Goal: Task Accomplishment & Management: Use online tool/utility

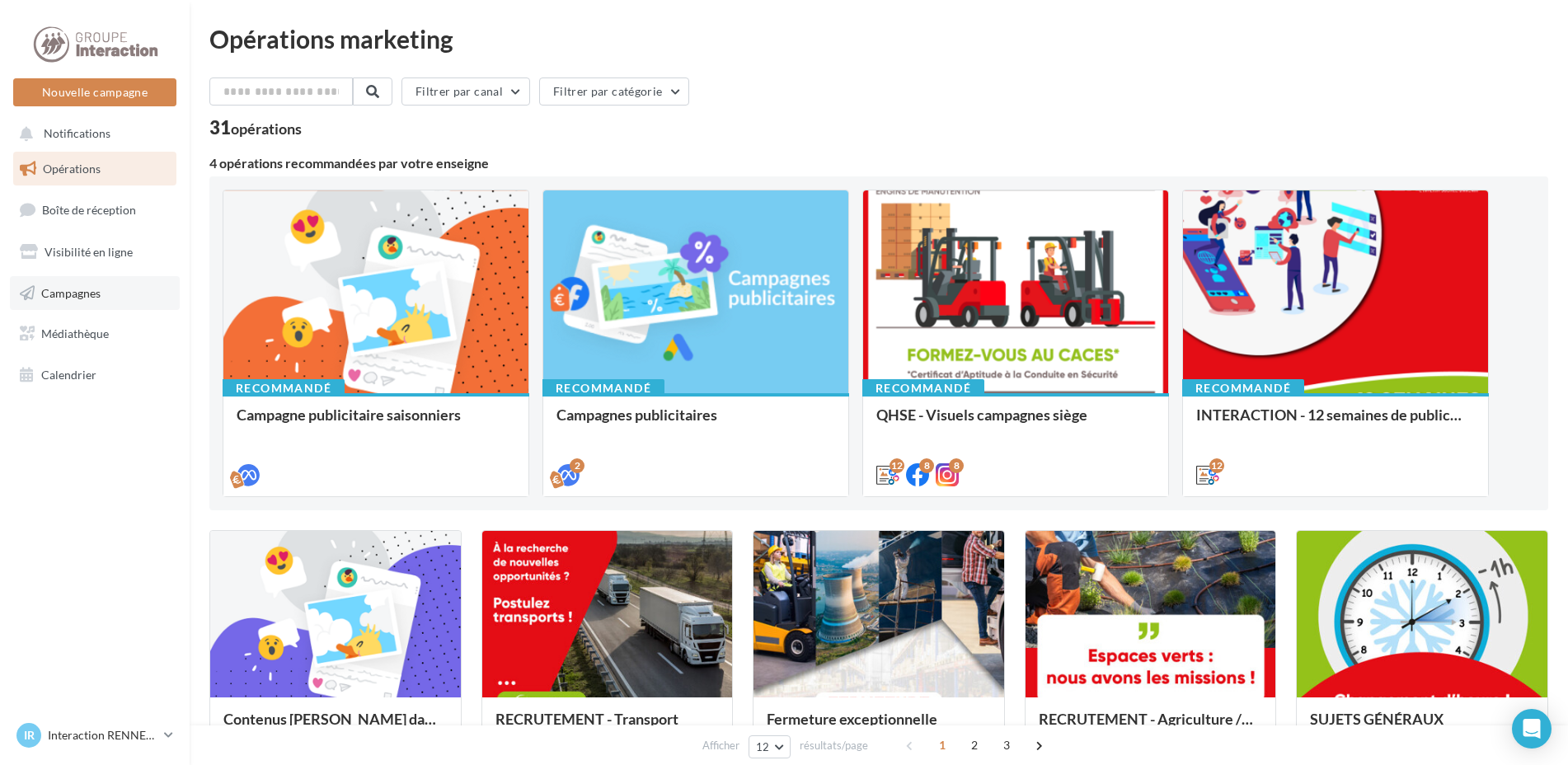
click at [95, 304] on link "Campagnes" at bounding box center [95, 293] width 170 height 35
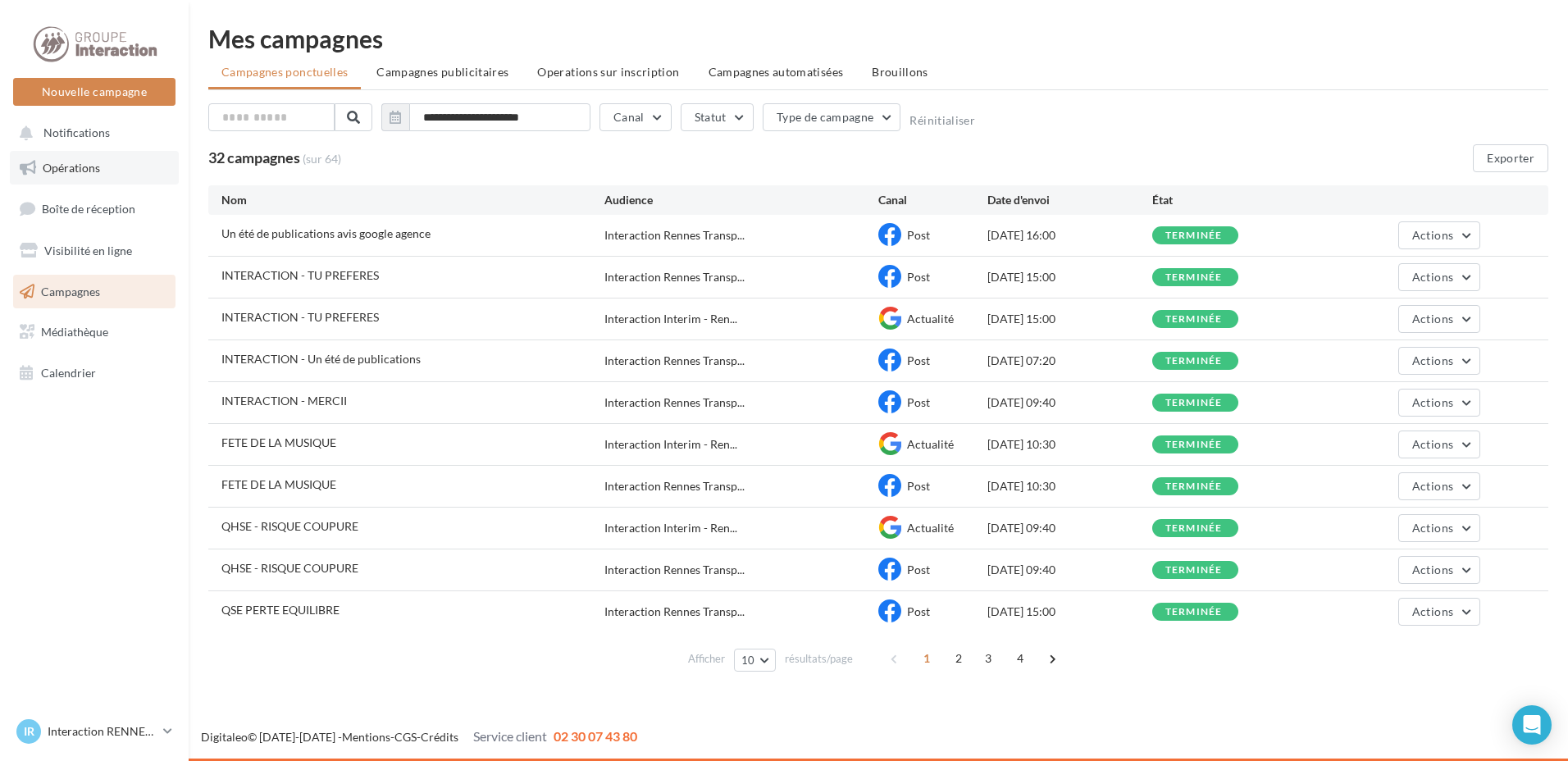
click at [105, 167] on link "Opérations" at bounding box center [94, 168] width 169 height 34
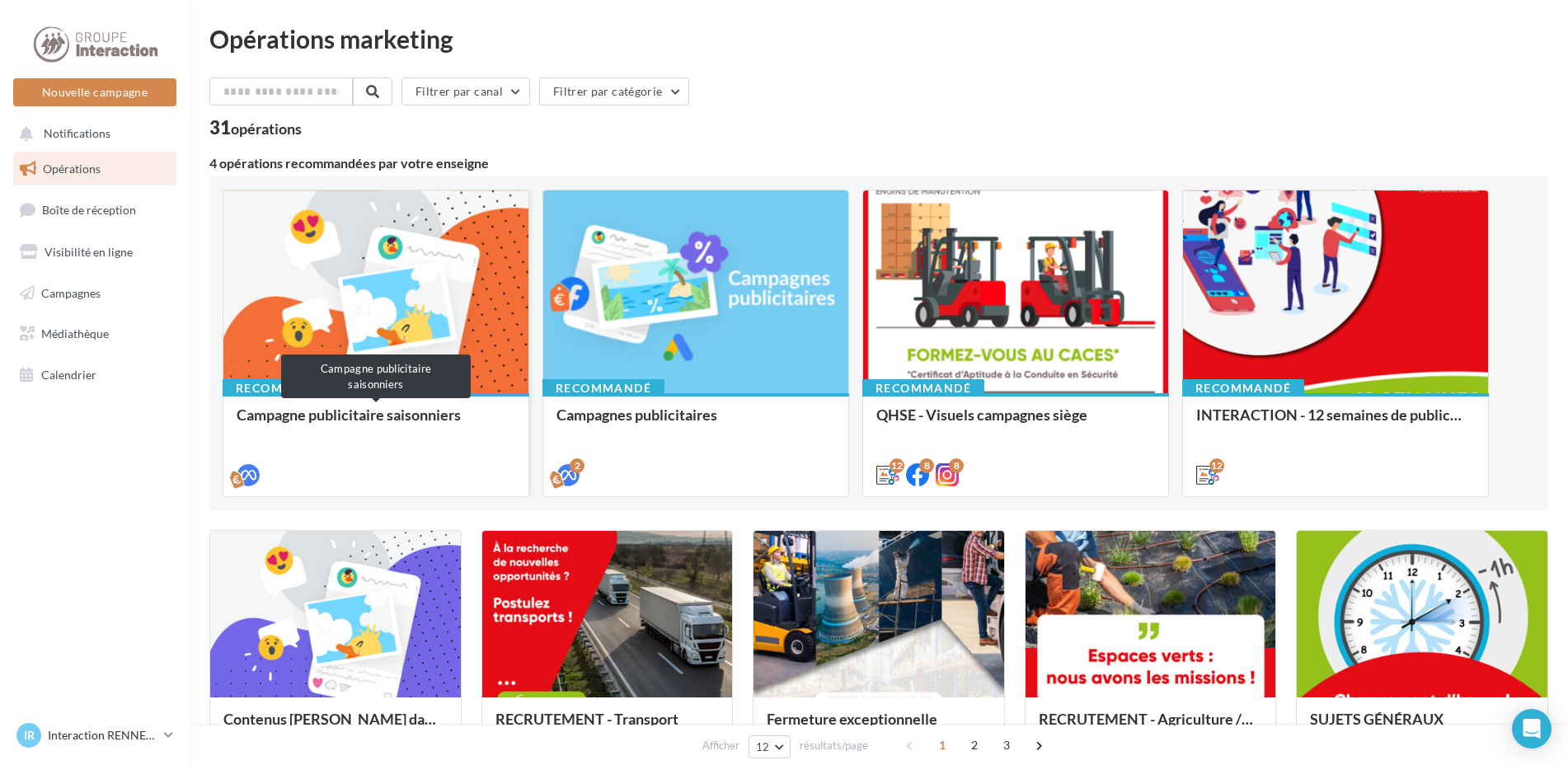
click at [396, 435] on div "Campagne publicitaire saisonniers" at bounding box center [376, 422] width 278 height 33
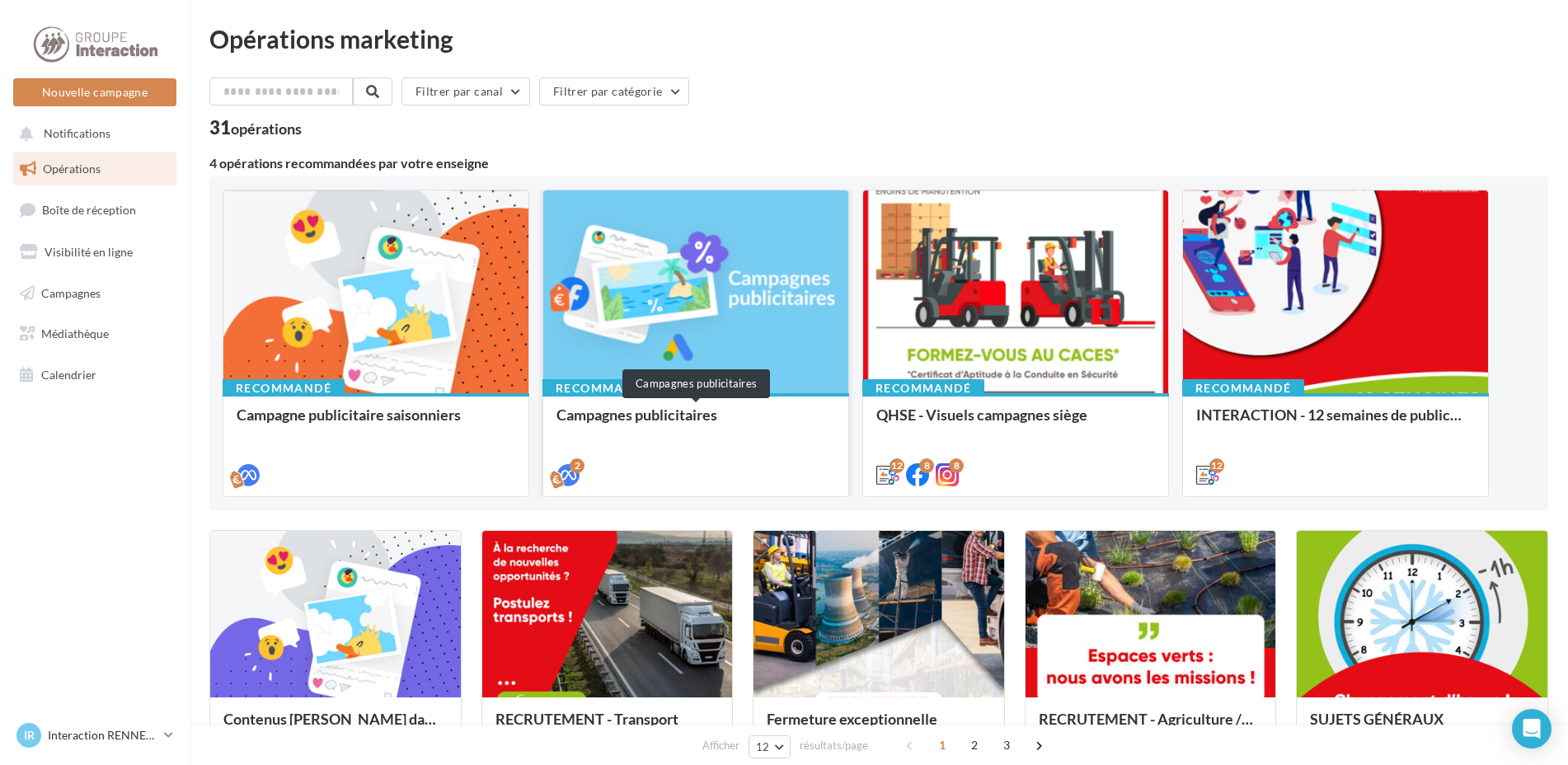
click at [617, 425] on div "Campagnes publicitaires" at bounding box center [696, 422] width 278 height 33
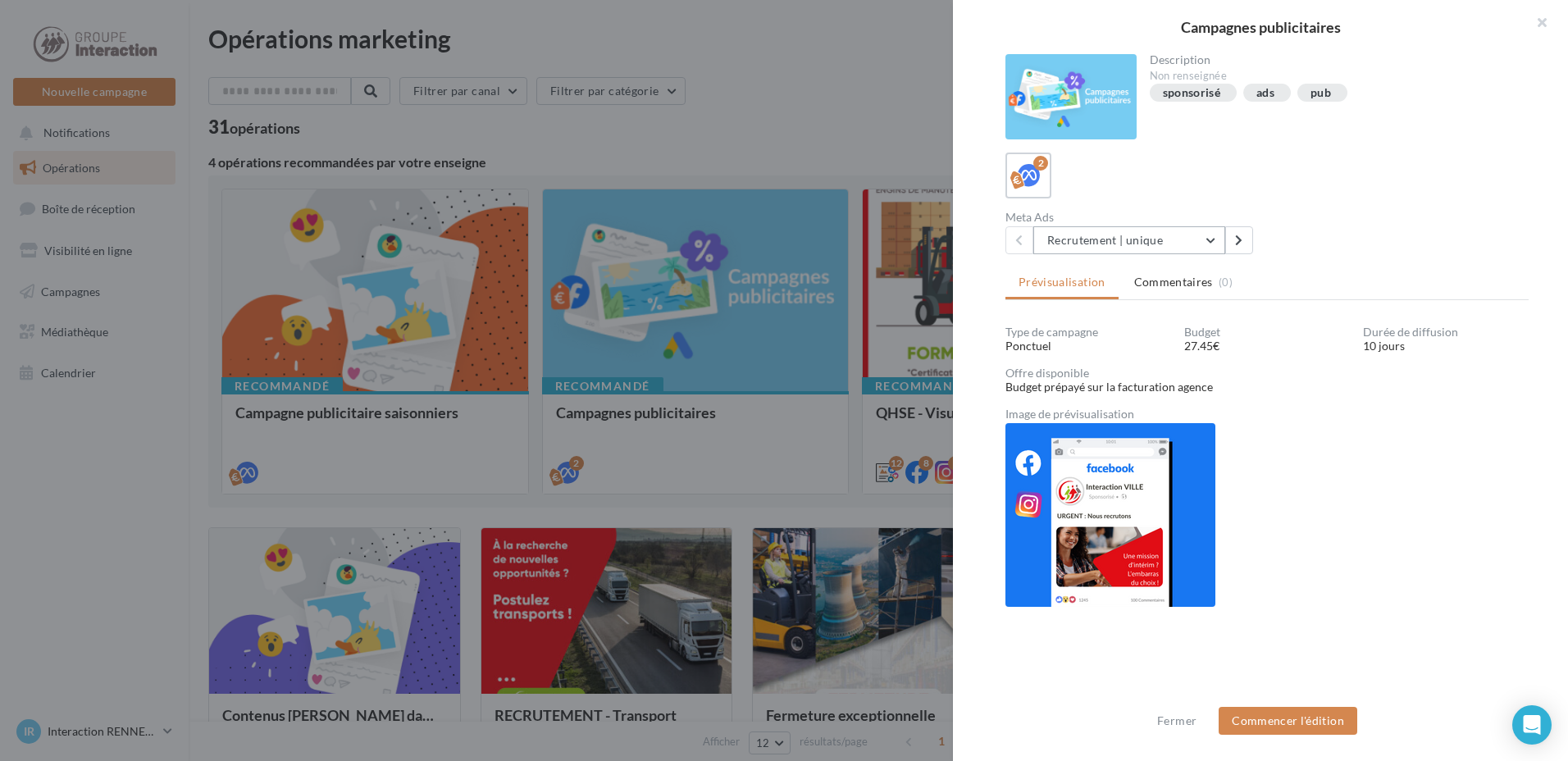
click at [1146, 252] on button "Recrutement | unique" at bounding box center [1129, 241] width 192 height 28
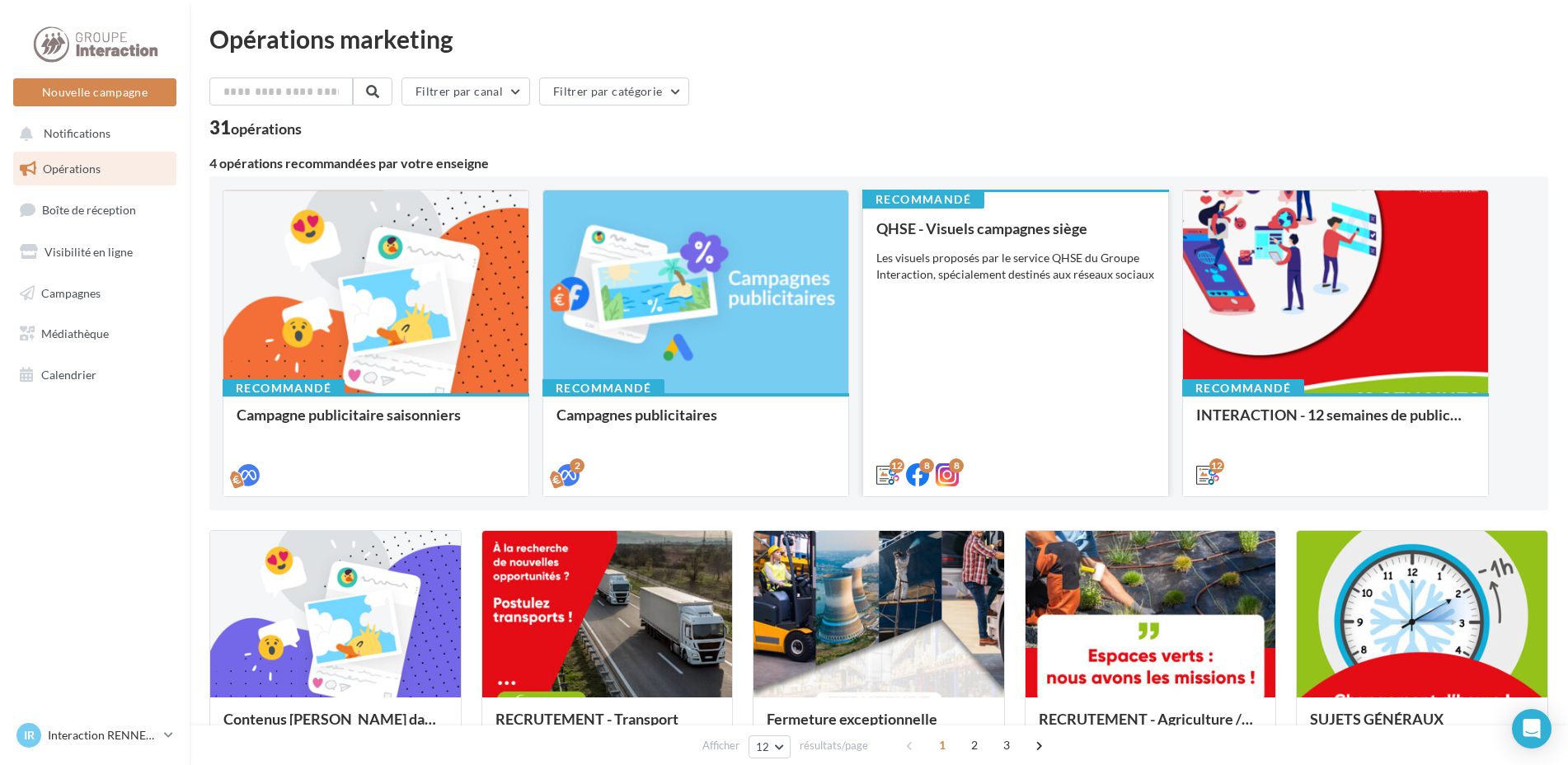
click at [948, 438] on div "QHSE - Visuels campagnes siège Les visuels proposés par le service QHSE du Grou…" at bounding box center [1015, 350] width 278 height 262
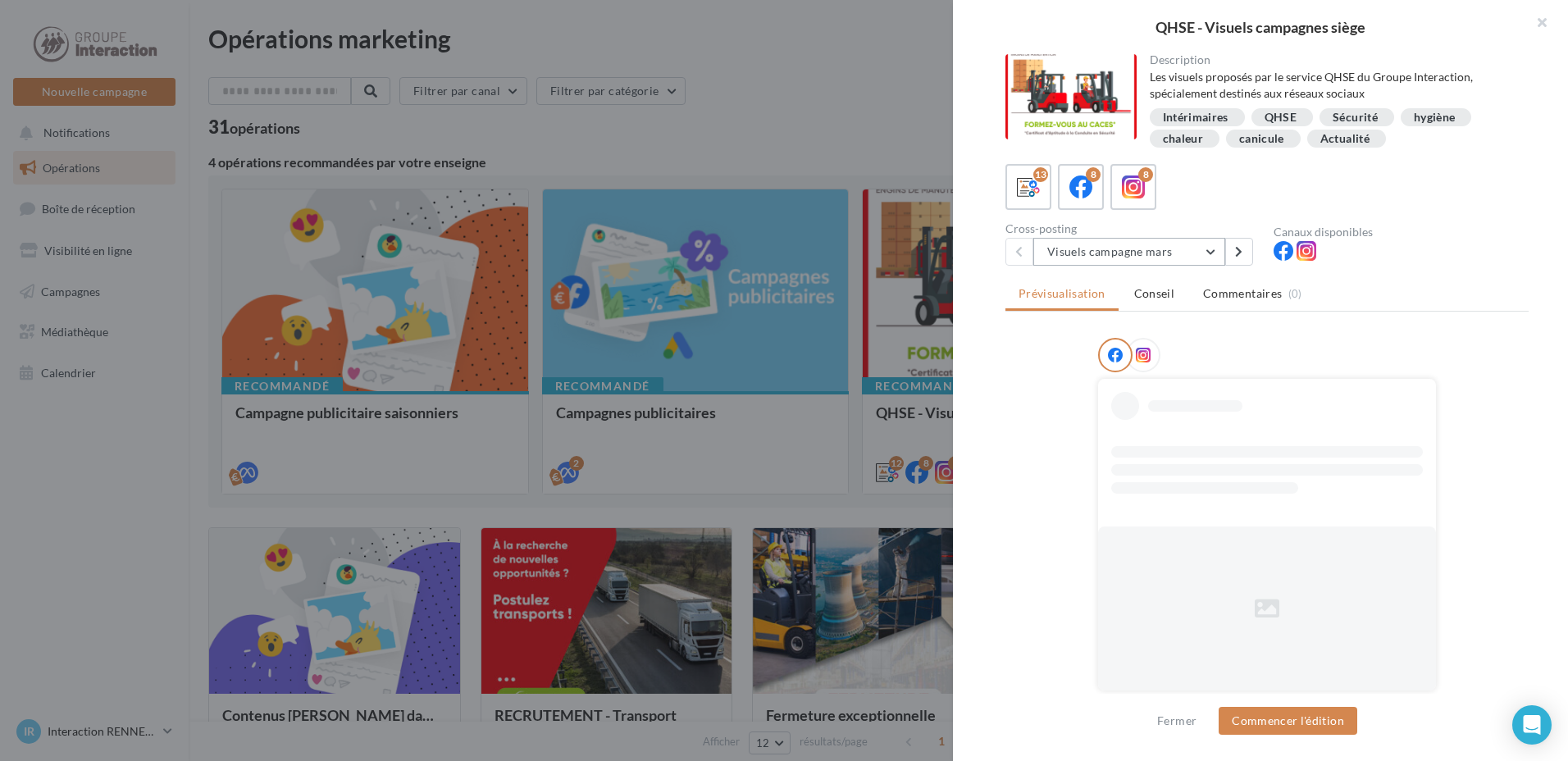
click at [1182, 254] on button "Visuels campagne mars" at bounding box center [1129, 252] width 192 height 28
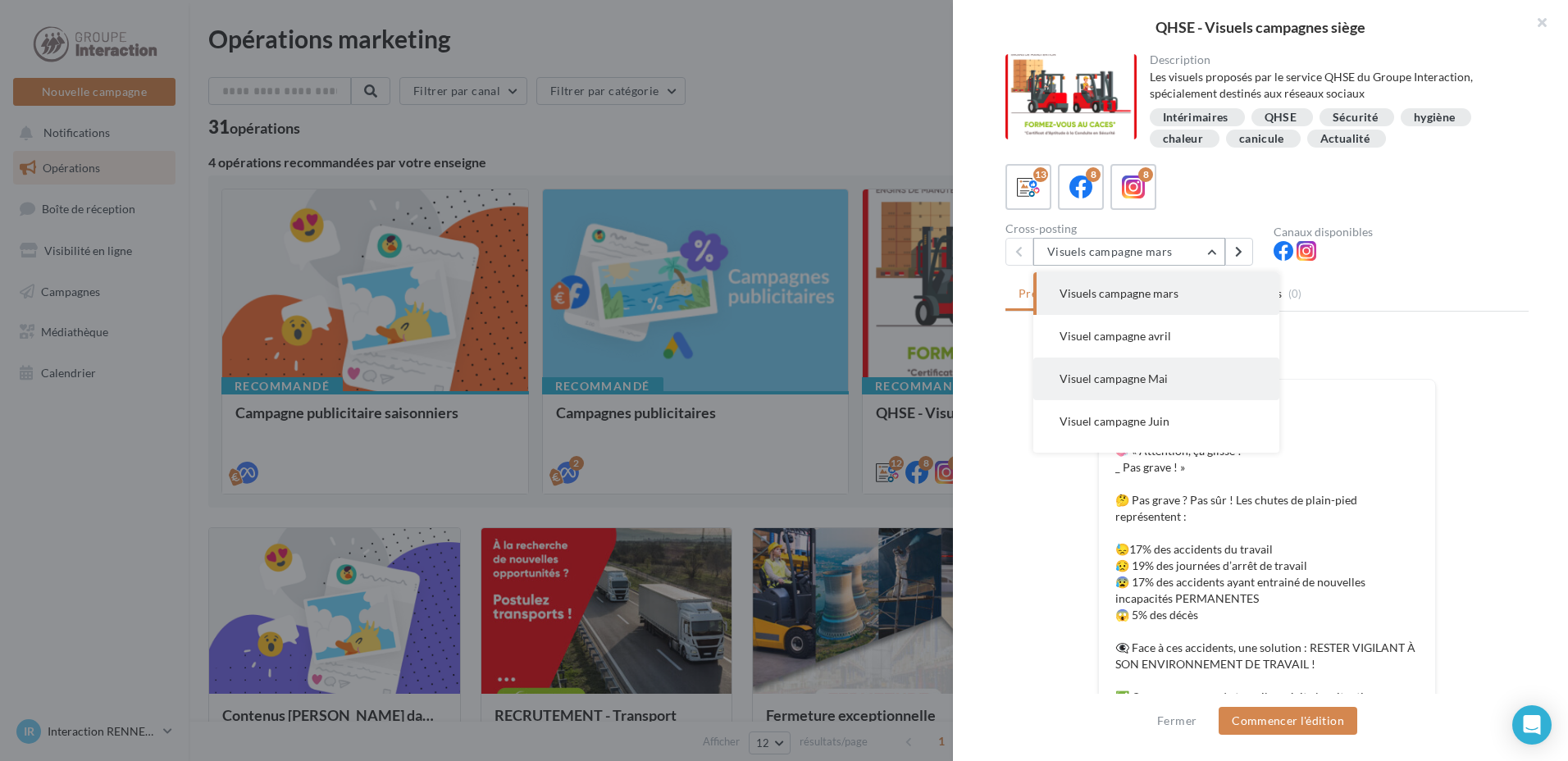
scroll to position [374, 0]
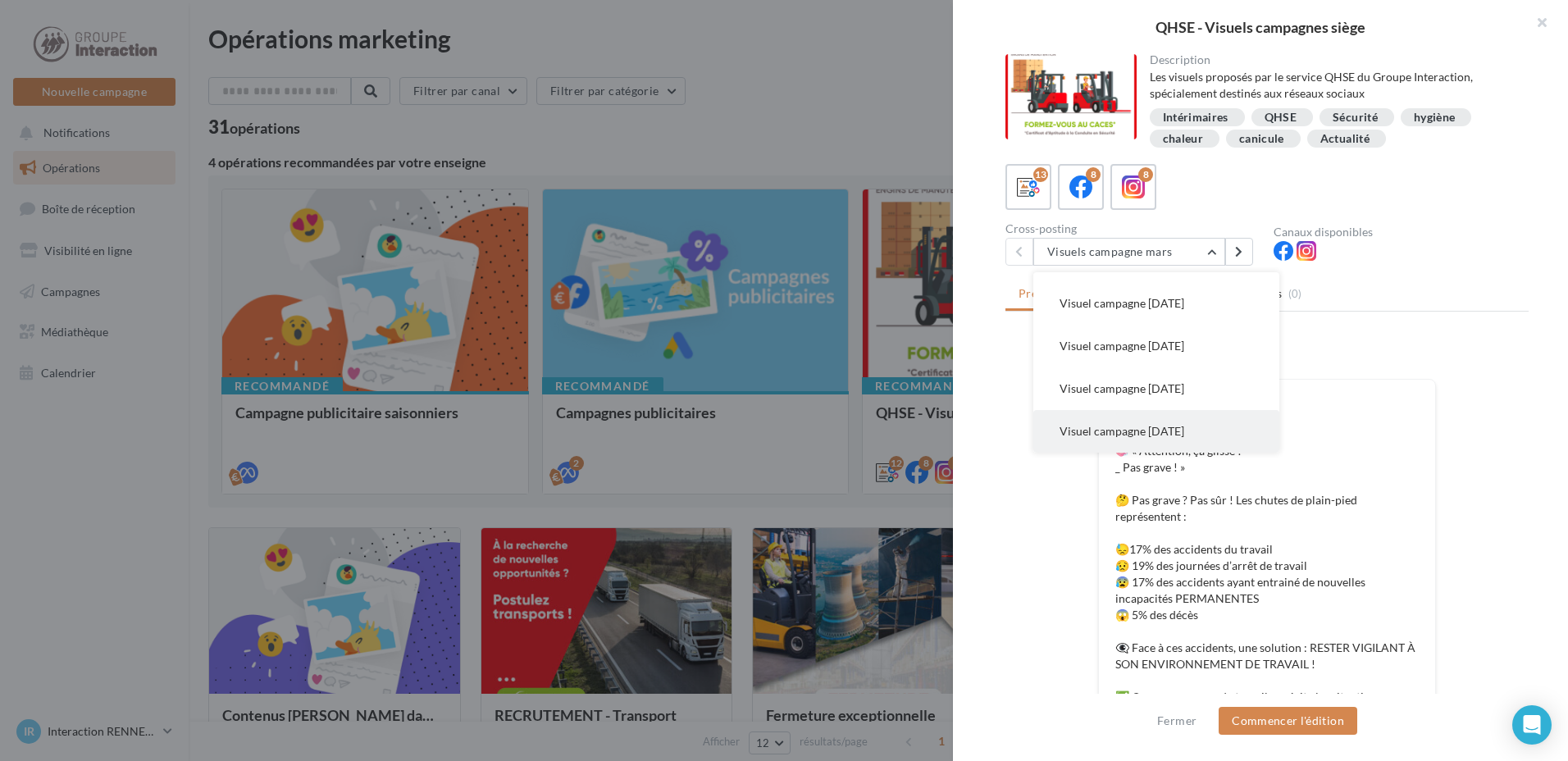
click at [1203, 424] on button "Visuel campagne juin 2025" at bounding box center [1155, 431] width 246 height 42
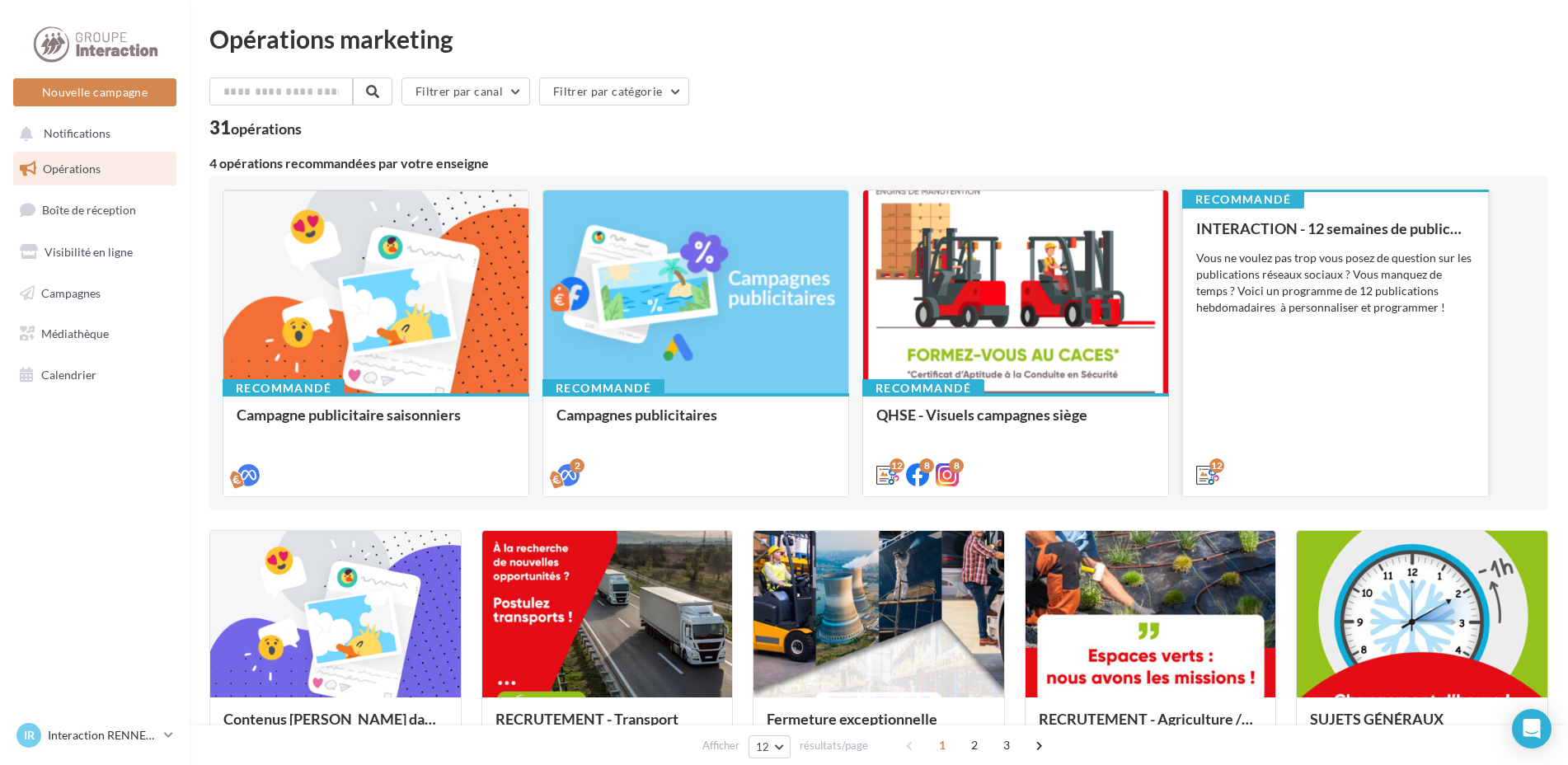
click at [1348, 442] on div "INTERACTION - 12 semaines de publication Vous ne voulez pas trop vous posez de …" at bounding box center [1336, 350] width 278 height 262
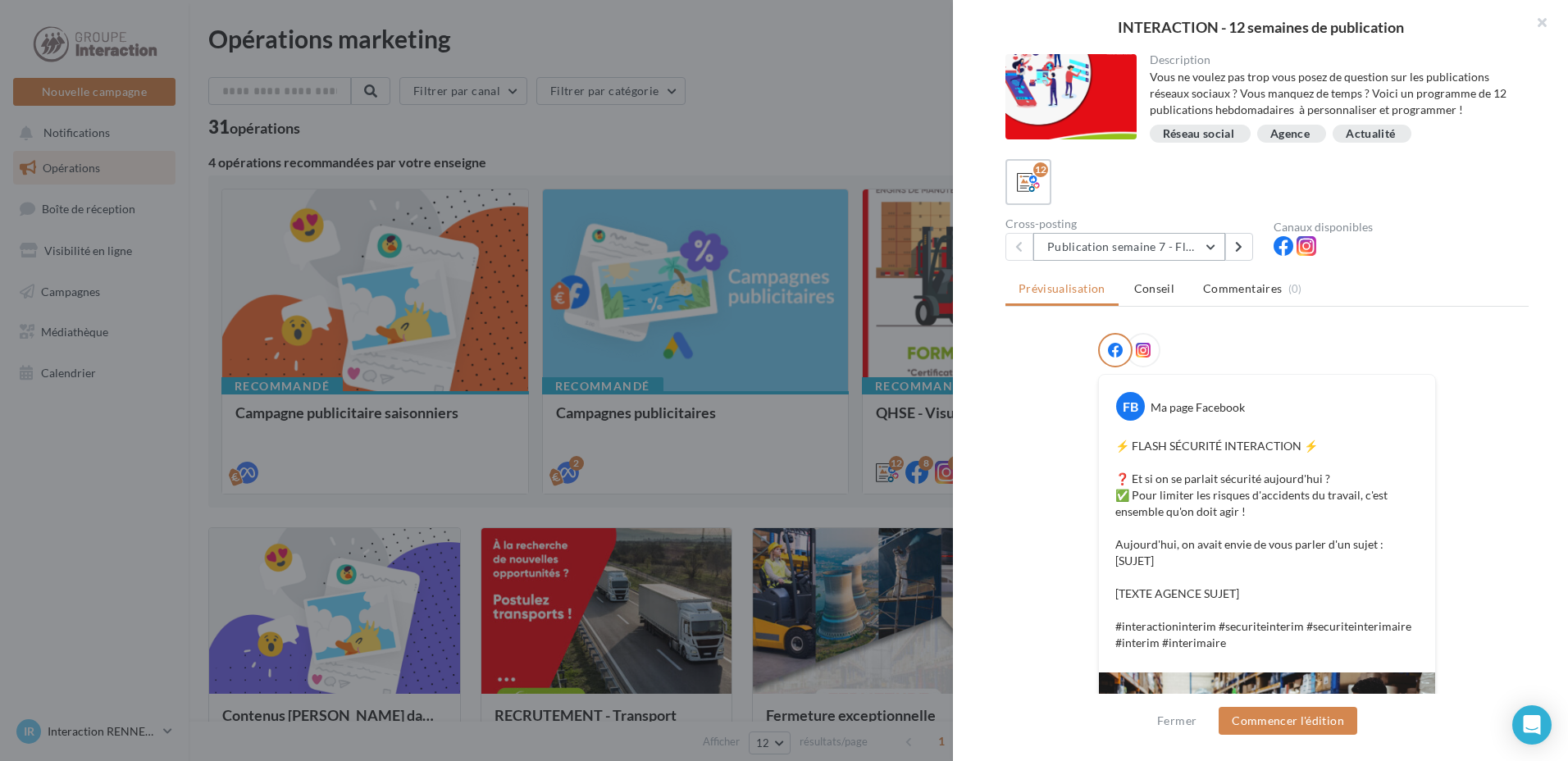
click at [1138, 250] on button "Publication semaine 7 - Flash sécurité" at bounding box center [1129, 247] width 192 height 28
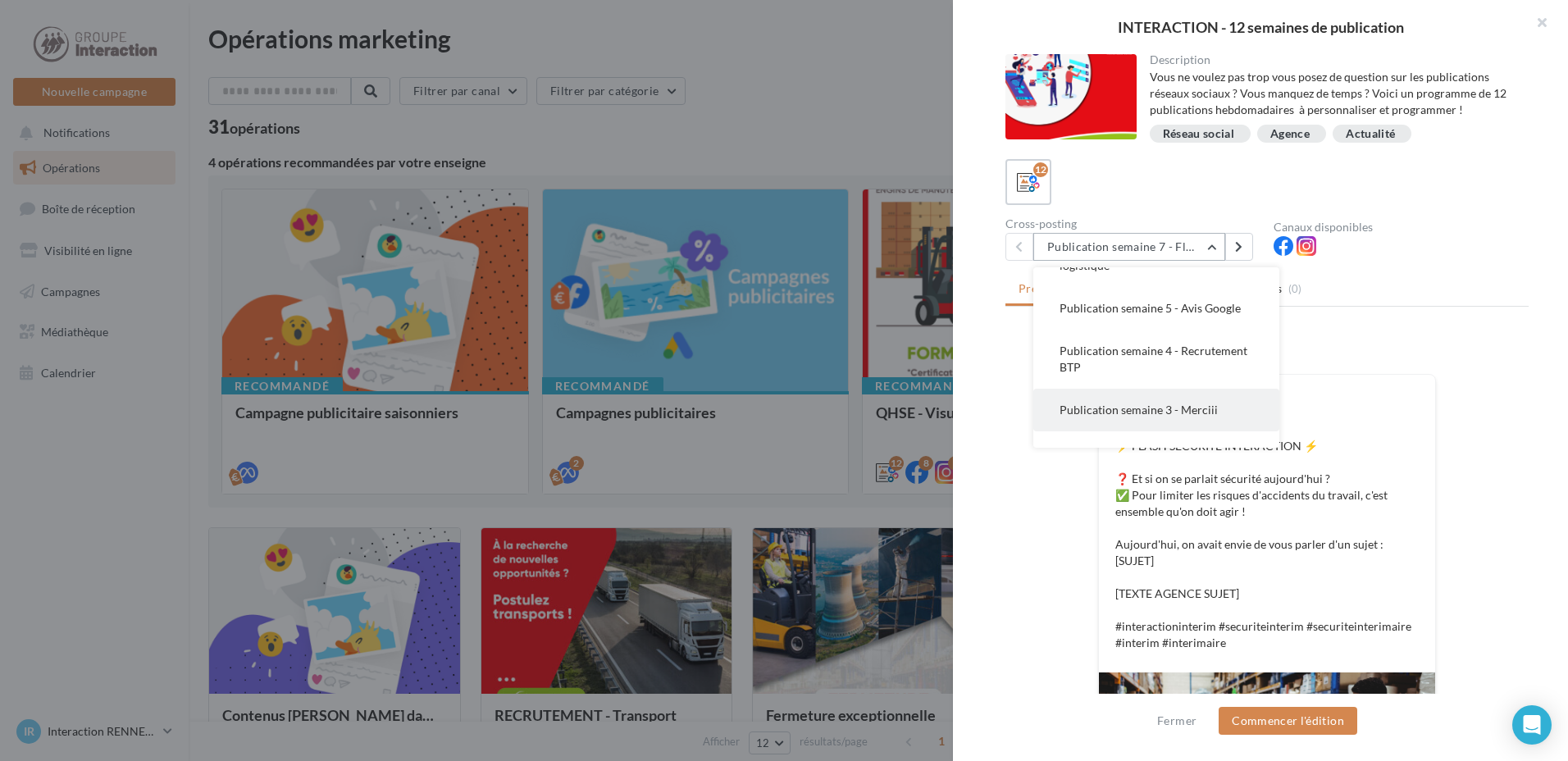
scroll to position [164, 0]
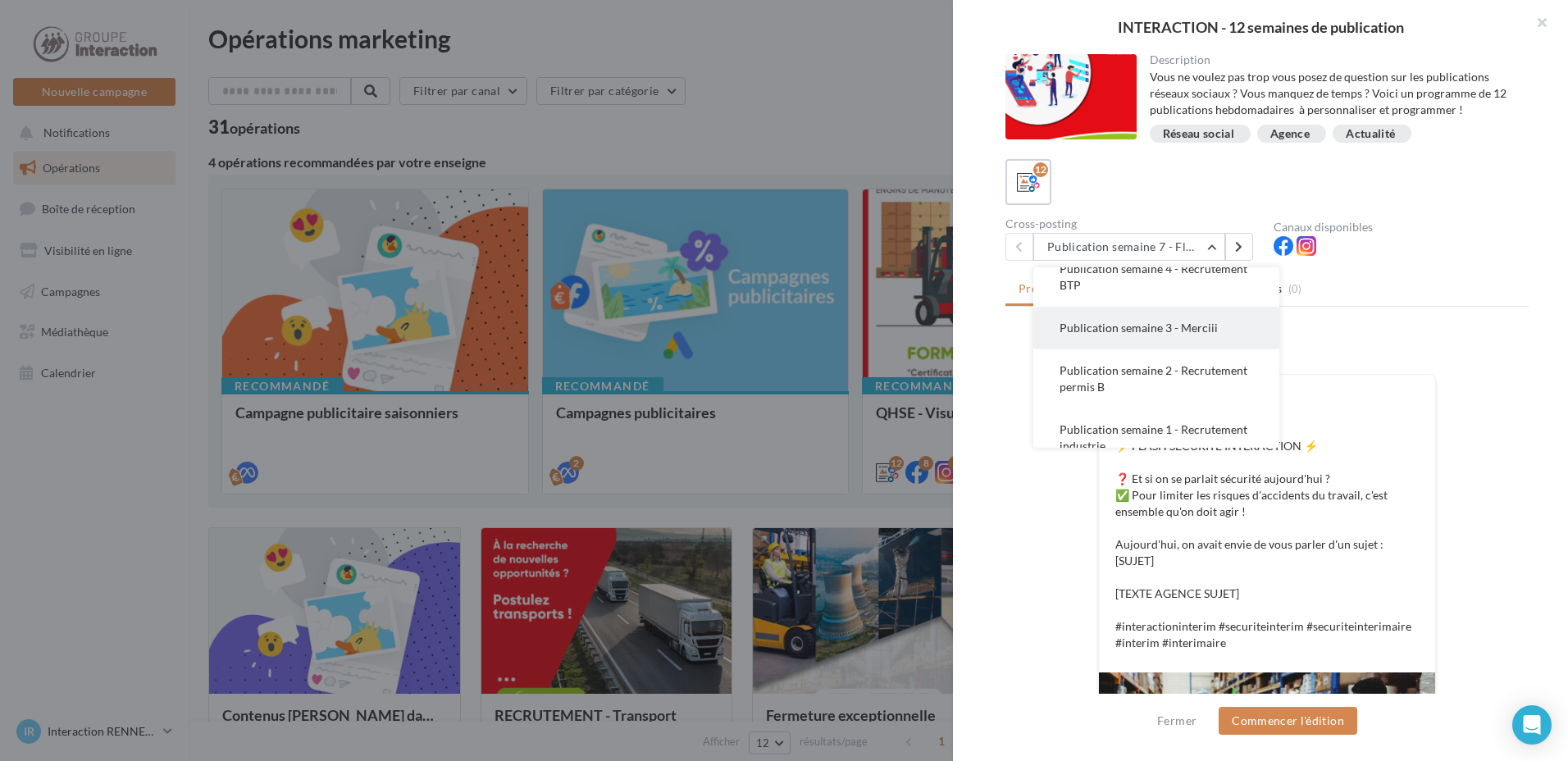
click at [1219, 348] on button "Publication semaine 3 - Merciii" at bounding box center [1155, 328] width 246 height 42
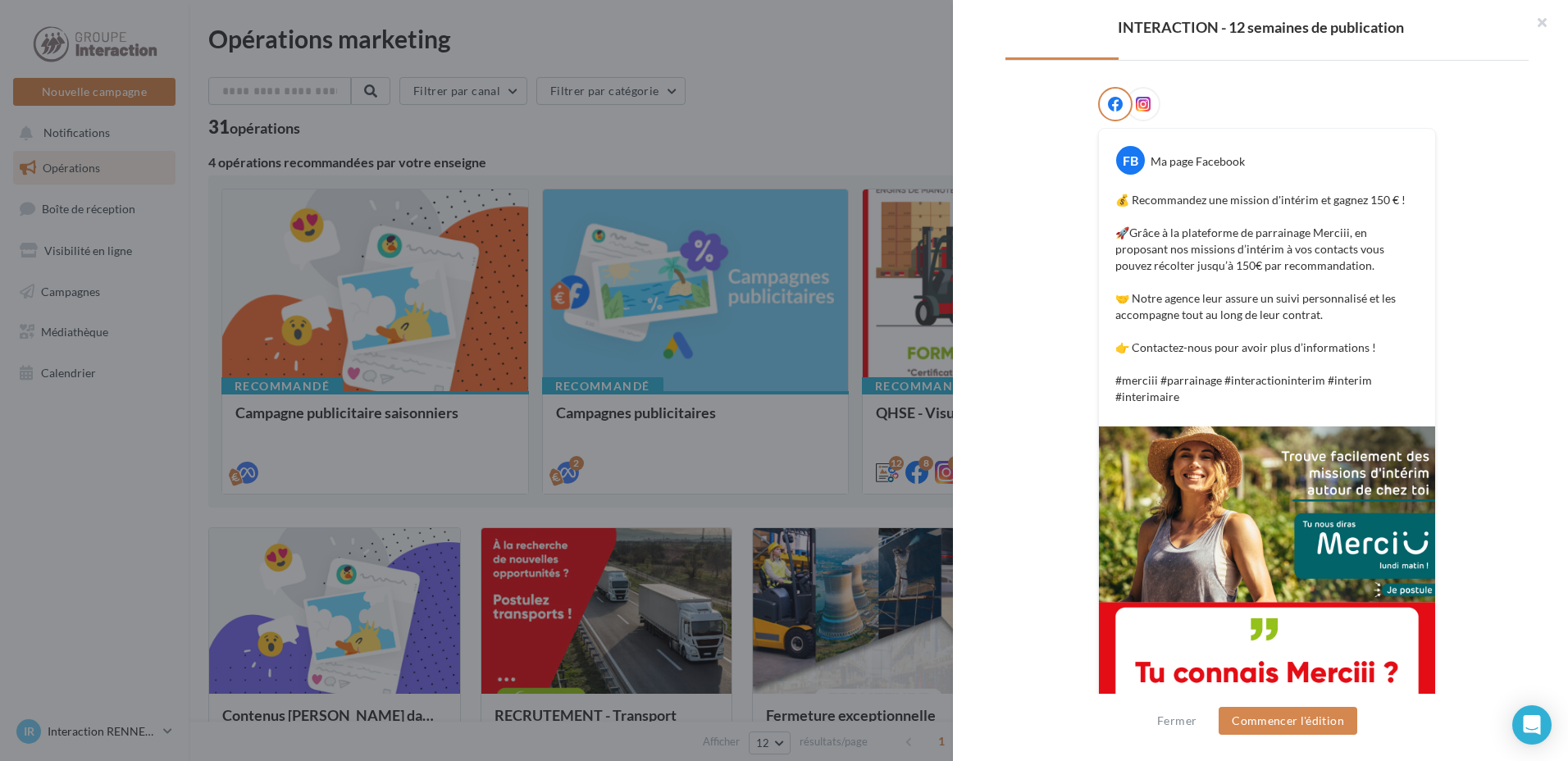
scroll to position [322, 0]
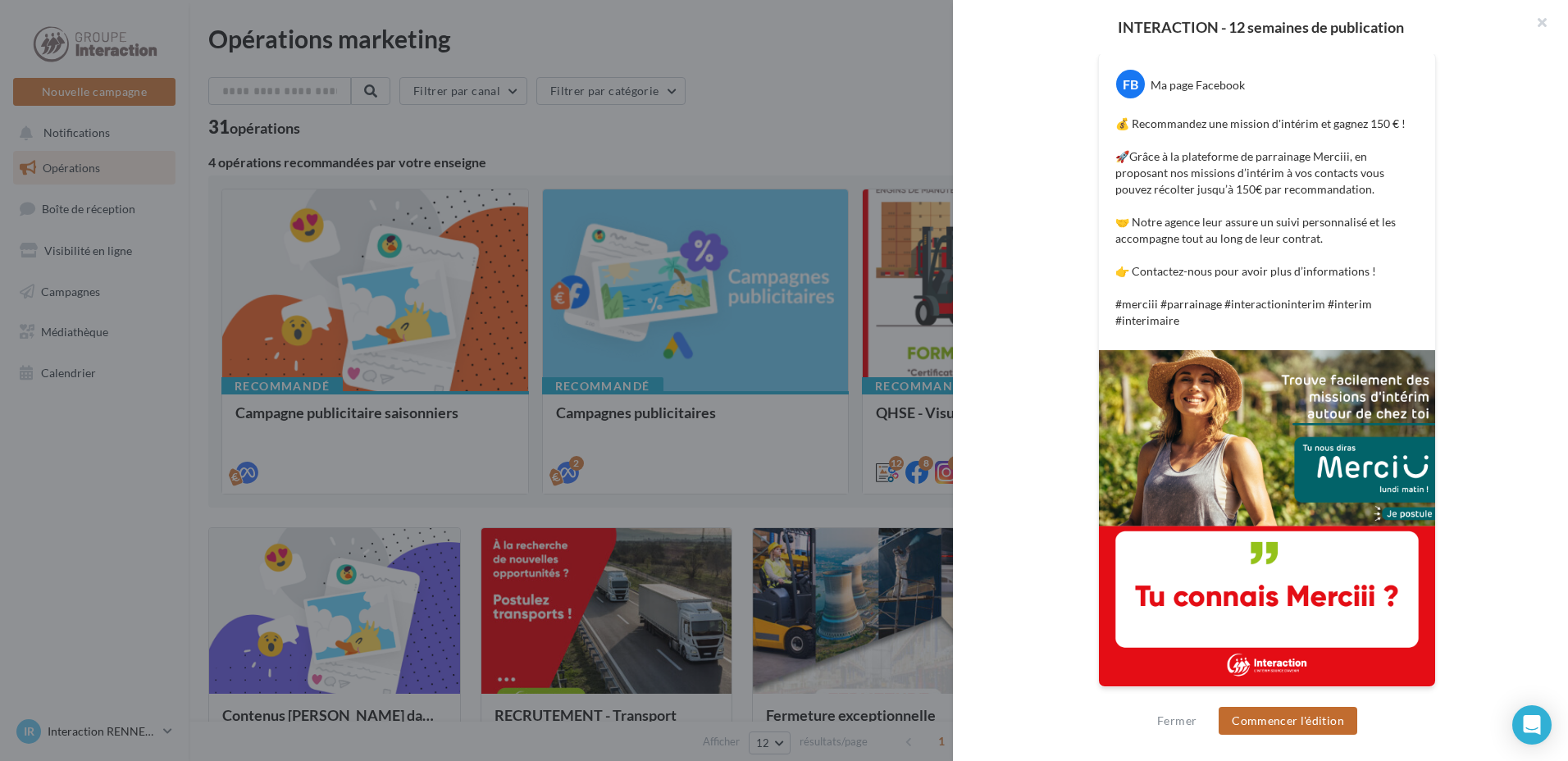
click at [1249, 720] on button "Commencer l'édition" at bounding box center [1288, 720] width 138 height 28
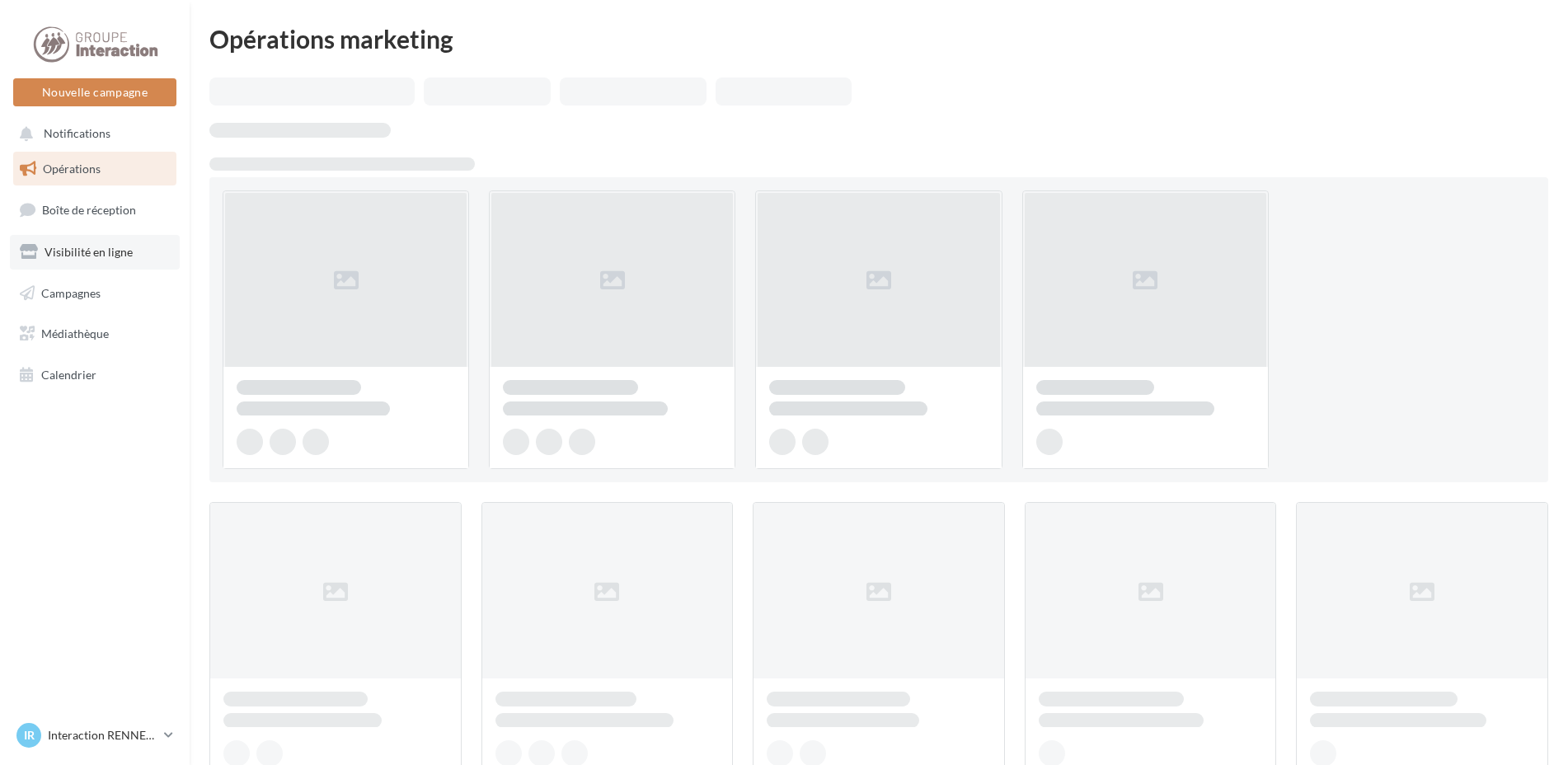
click at [78, 254] on span "Visibilité en ligne" at bounding box center [88, 252] width 88 height 14
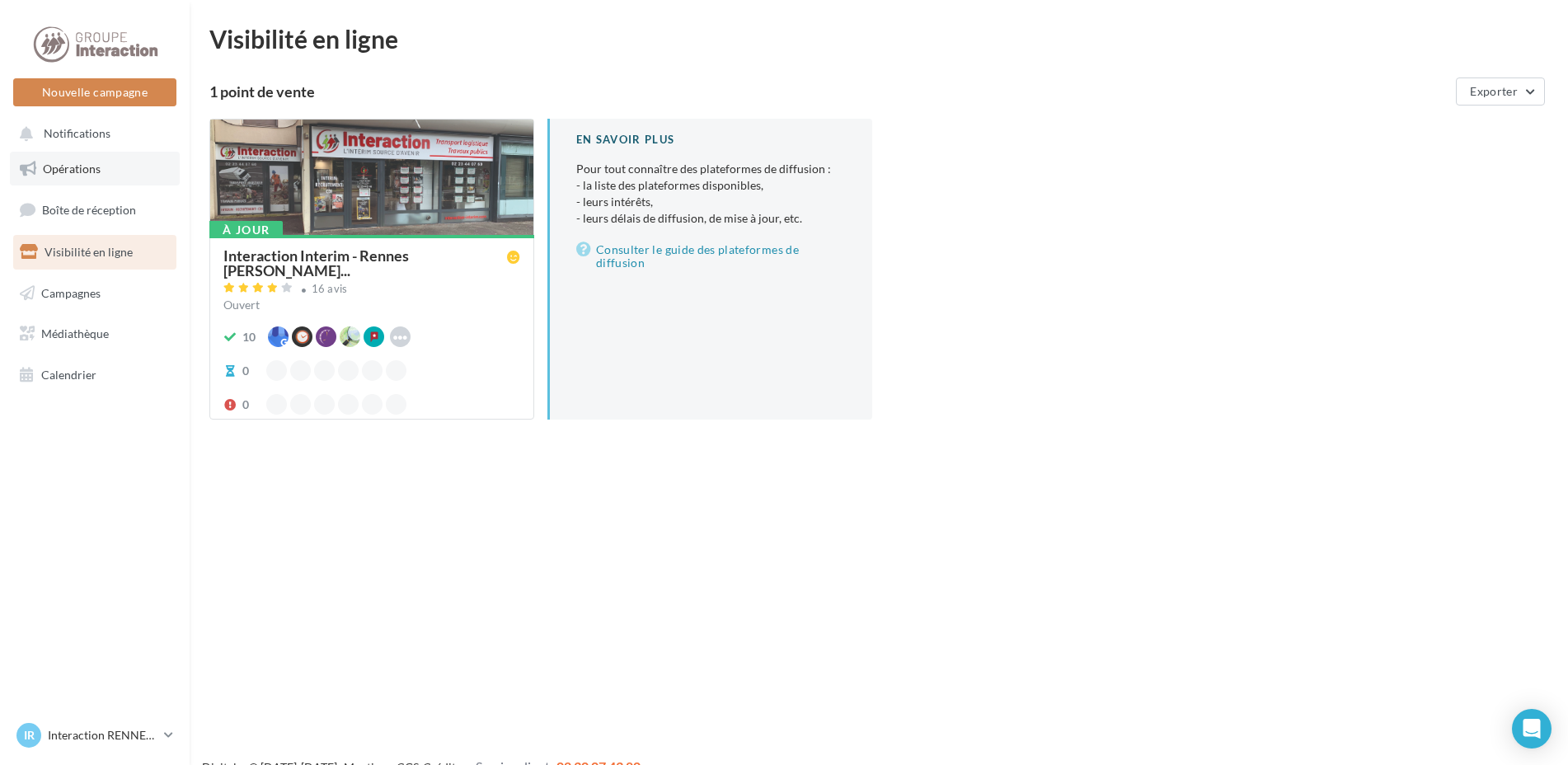
click at [88, 176] on link "Opérations" at bounding box center [95, 168] width 170 height 35
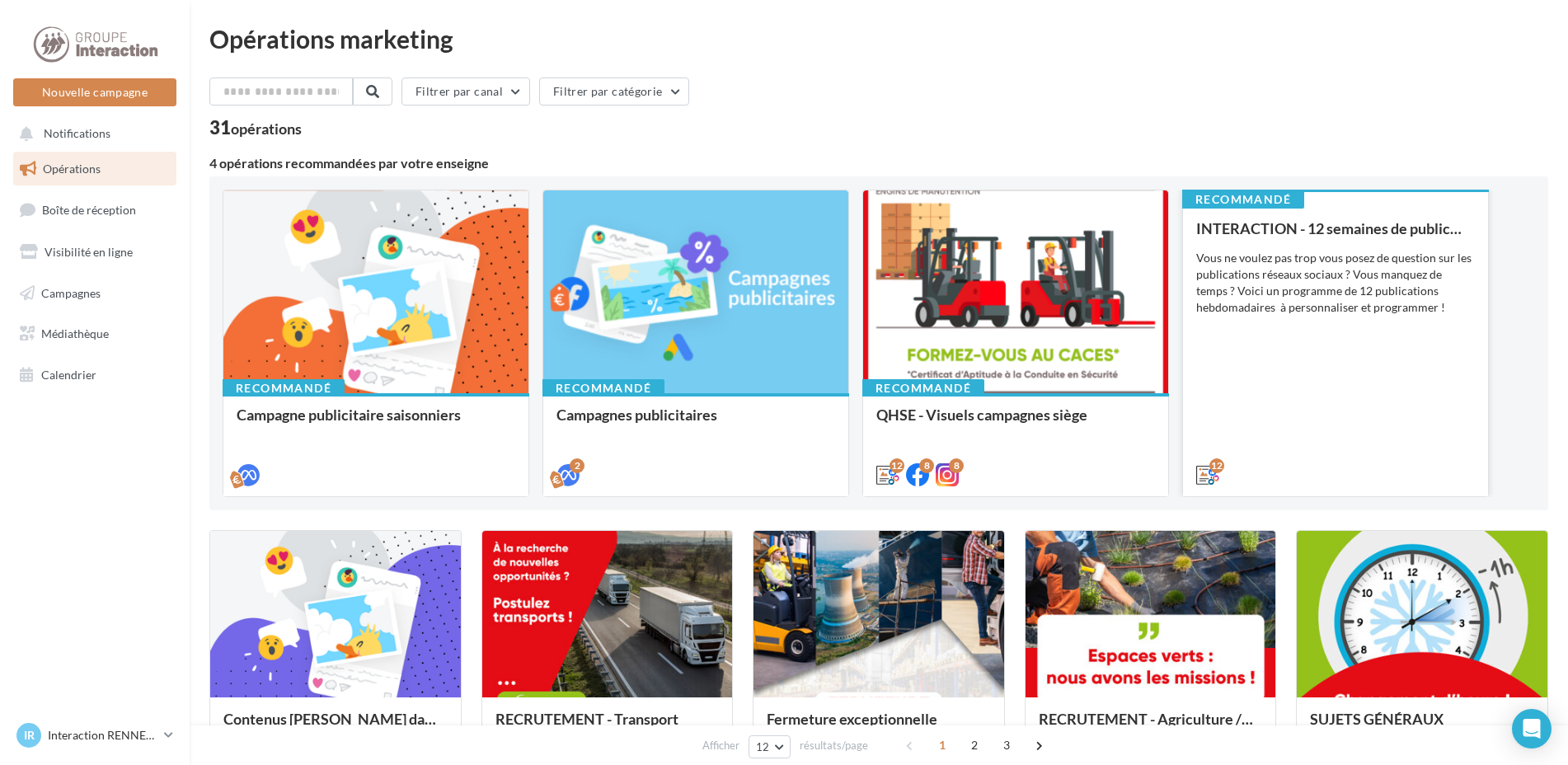
click at [1315, 379] on div "INTERACTION - 12 semaines de publication Vous ne voulez pas trop vous posez de …" at bounding box center [1336, 350] width 278 height 262
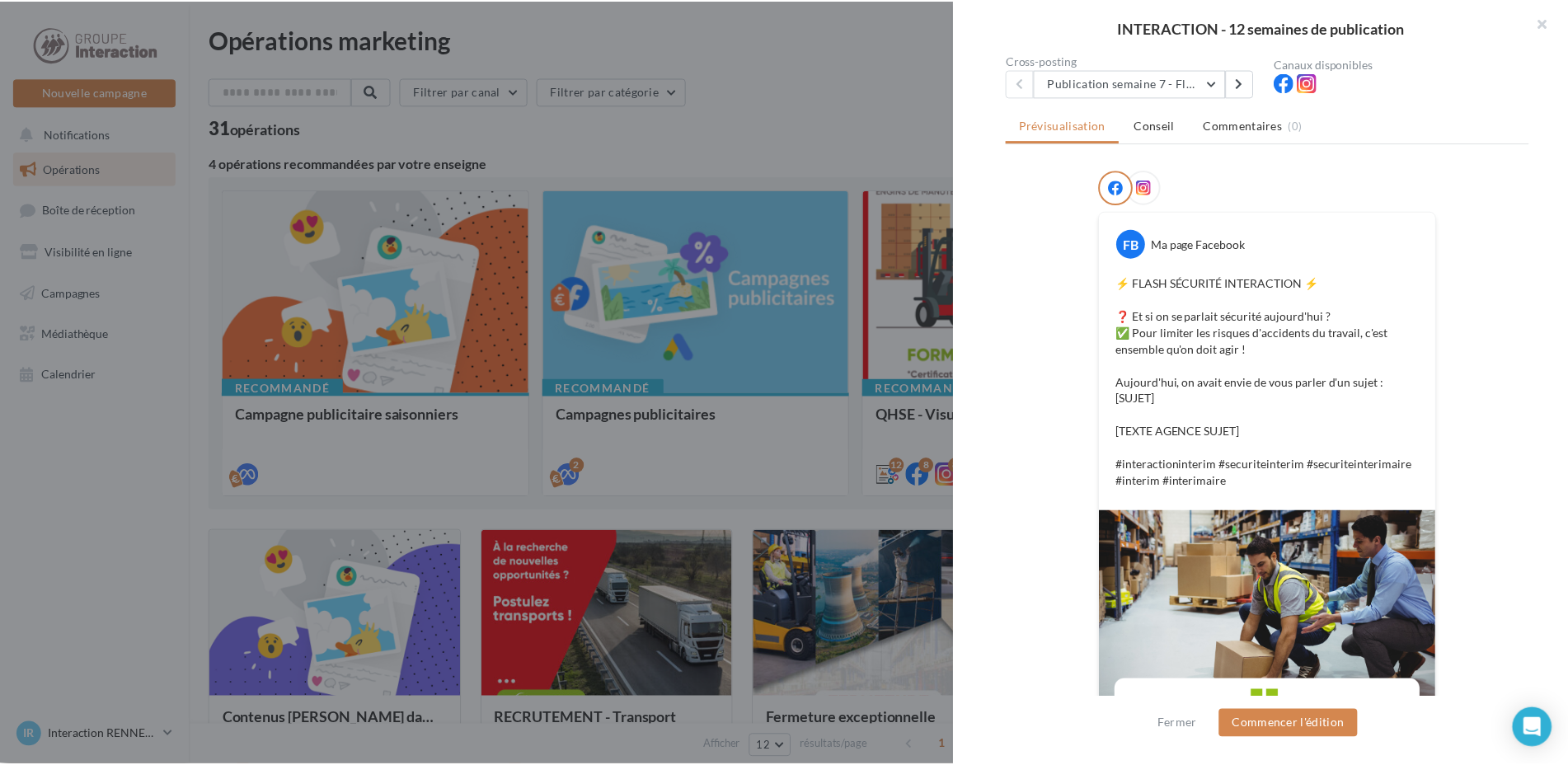
scroll to position [82, 0]
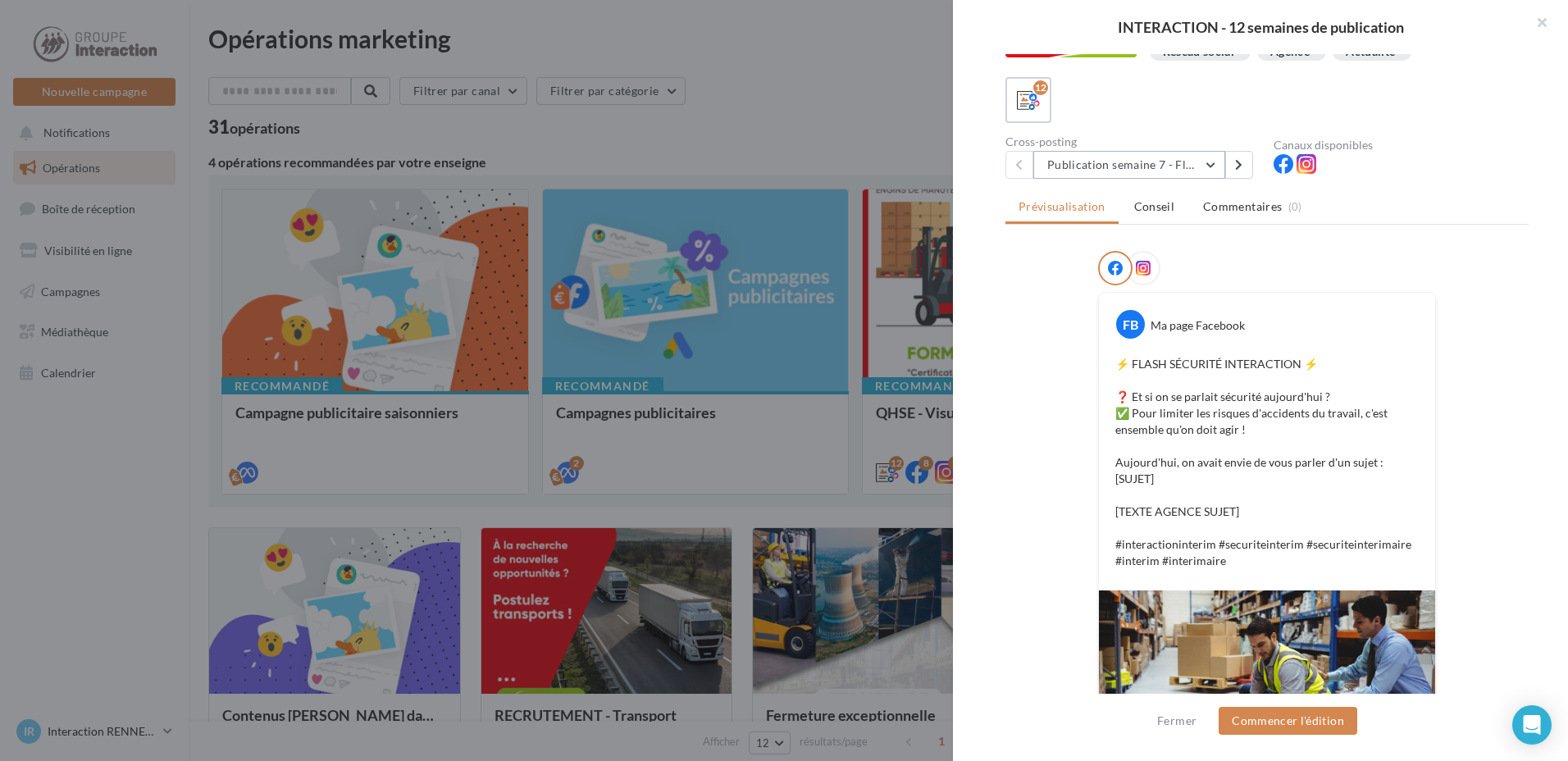
click at [1127, 175] on button "Publication semaine 7 - Flash sécurité" at bounding box center [1129, 165] width 192 height 28
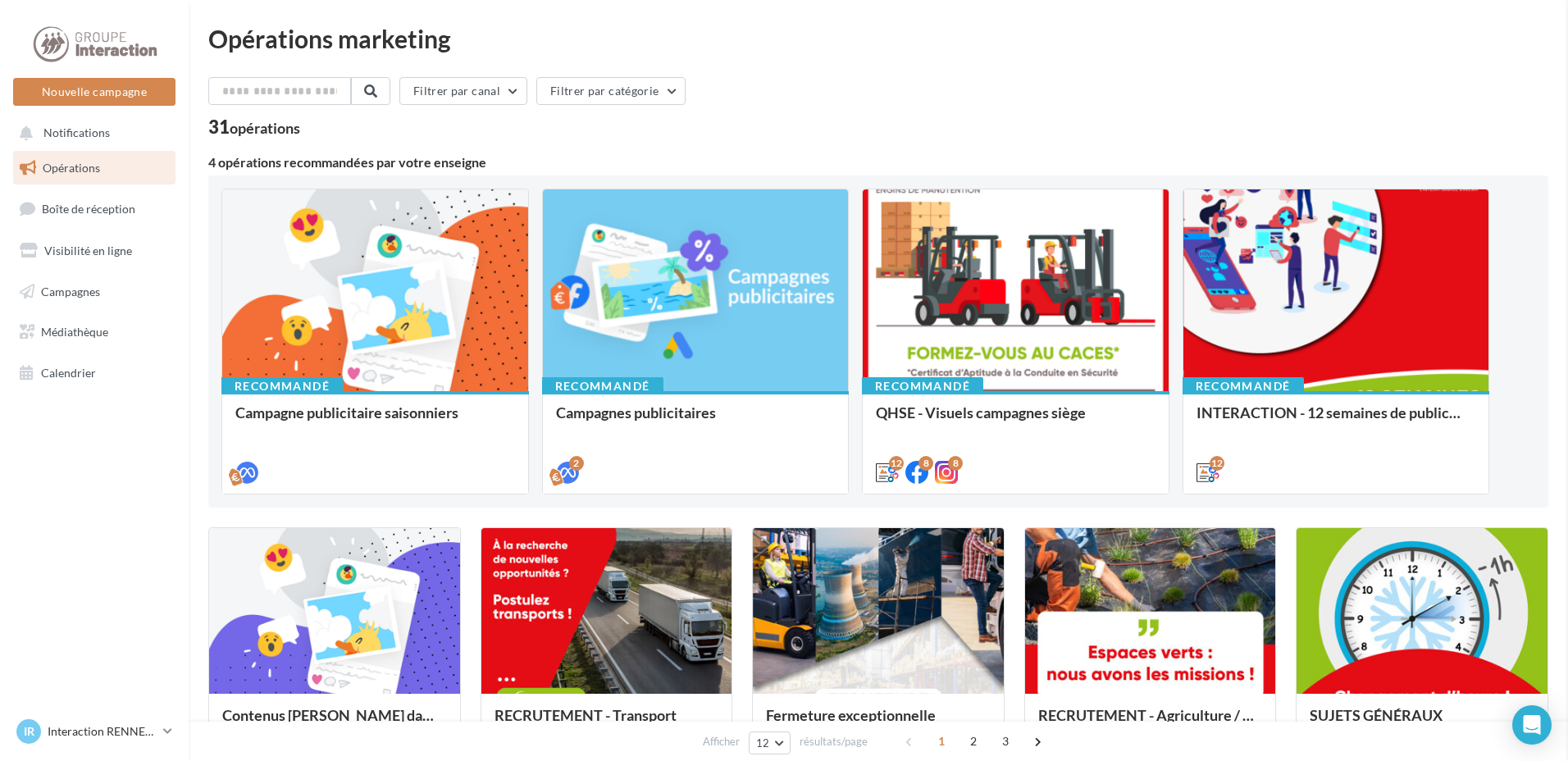
click at [135, 302] on link "Campagnes" at bounding box center [94, 291] width 169 height 34
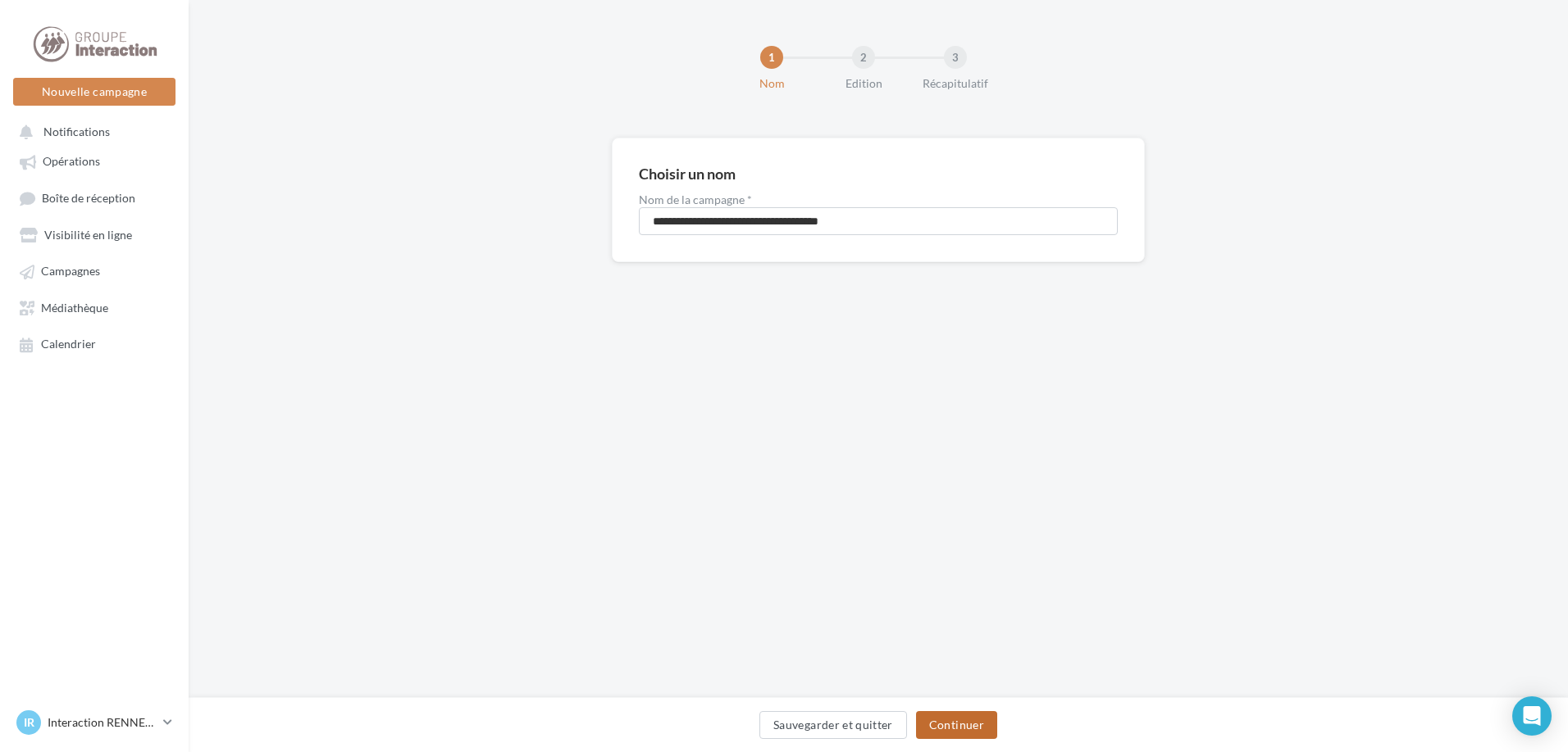
click at [982, 726] on button "Continuer" at bounding box center [956, 726] width 81 height 28
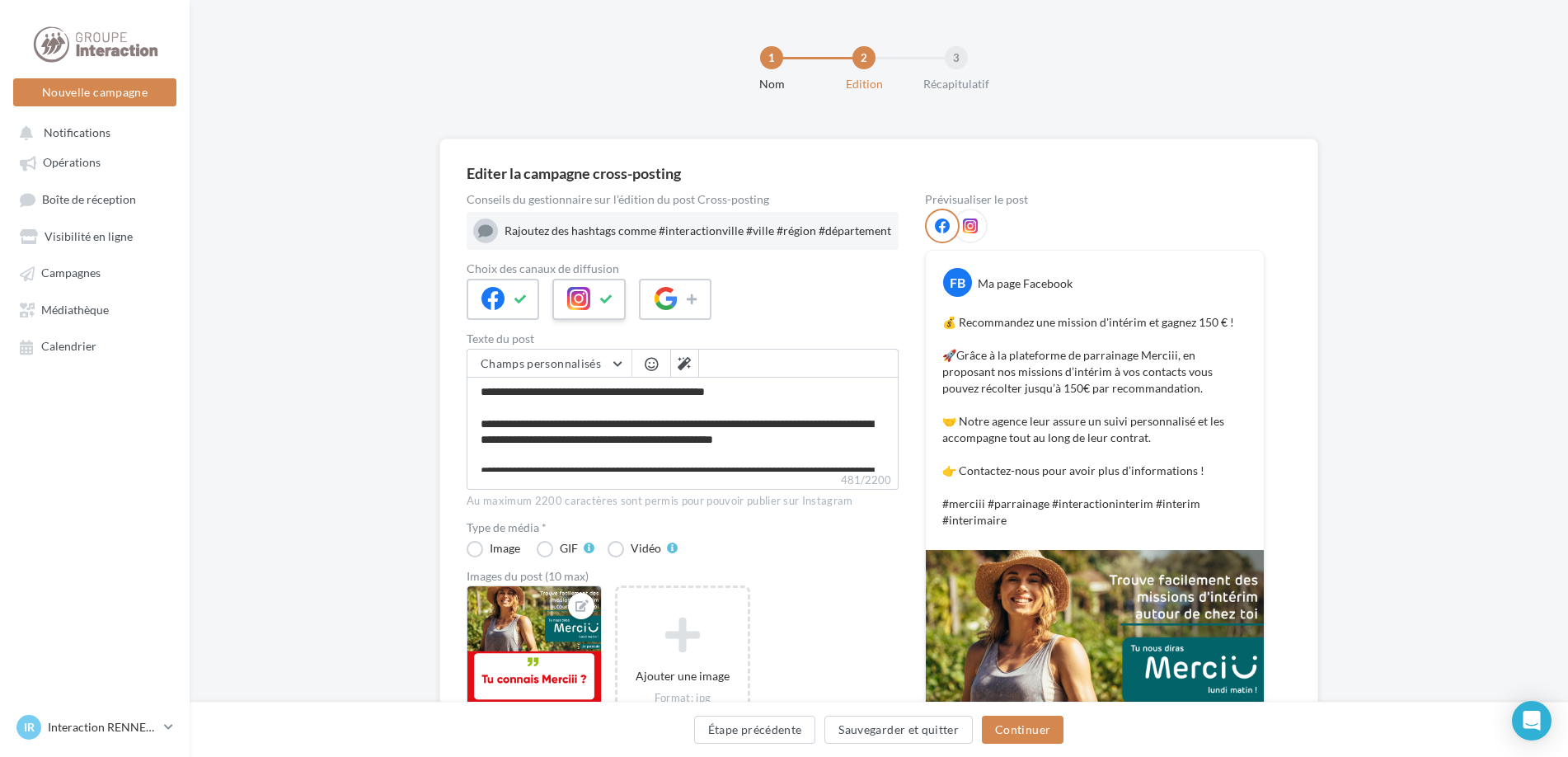
click at [599, 298] on button at bounding box center [607, 300] width 20 height 25
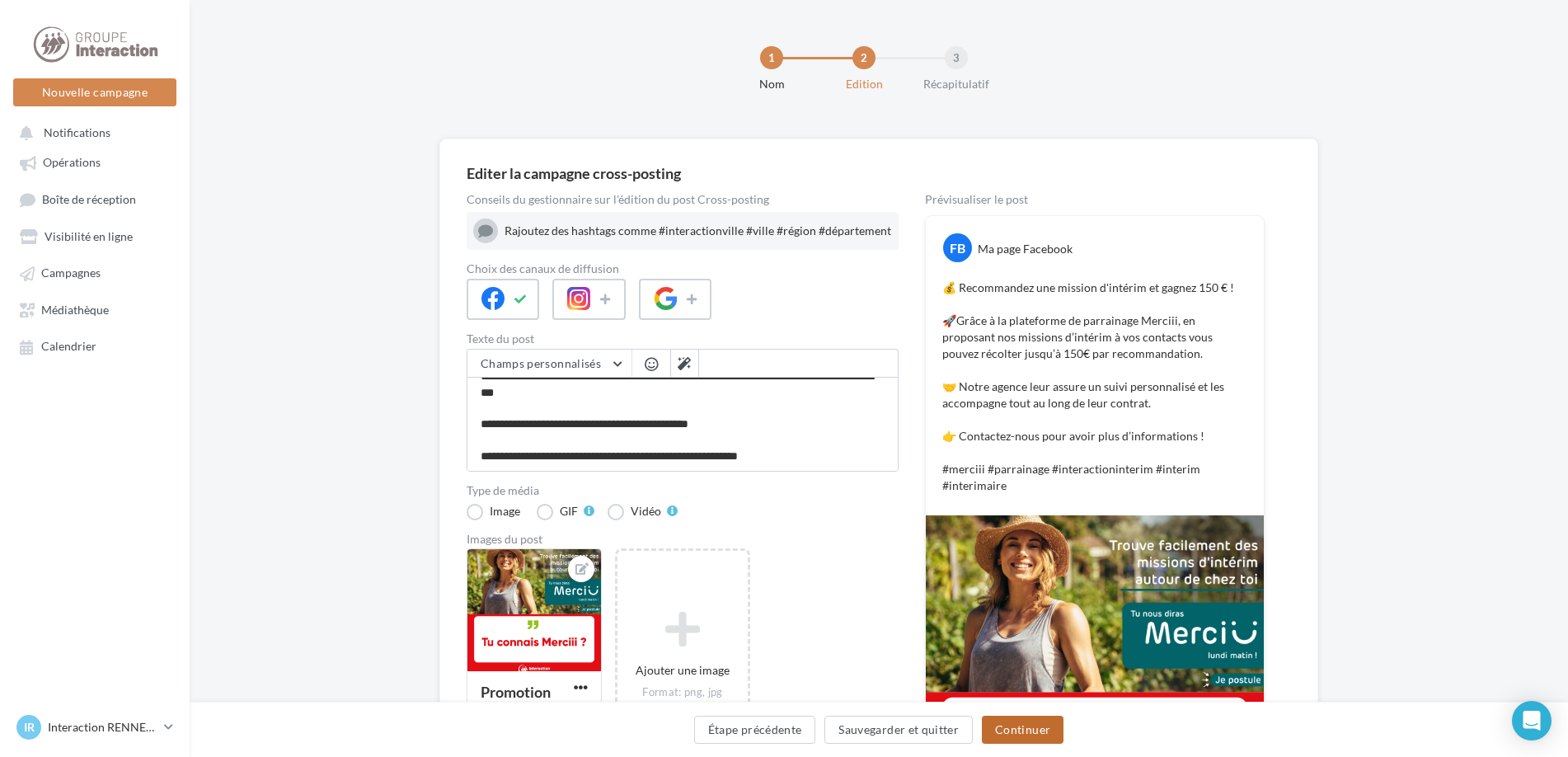
click at [1047, 740] on button "Continuer" at bounding box center [1023, 730] width 82 height 28
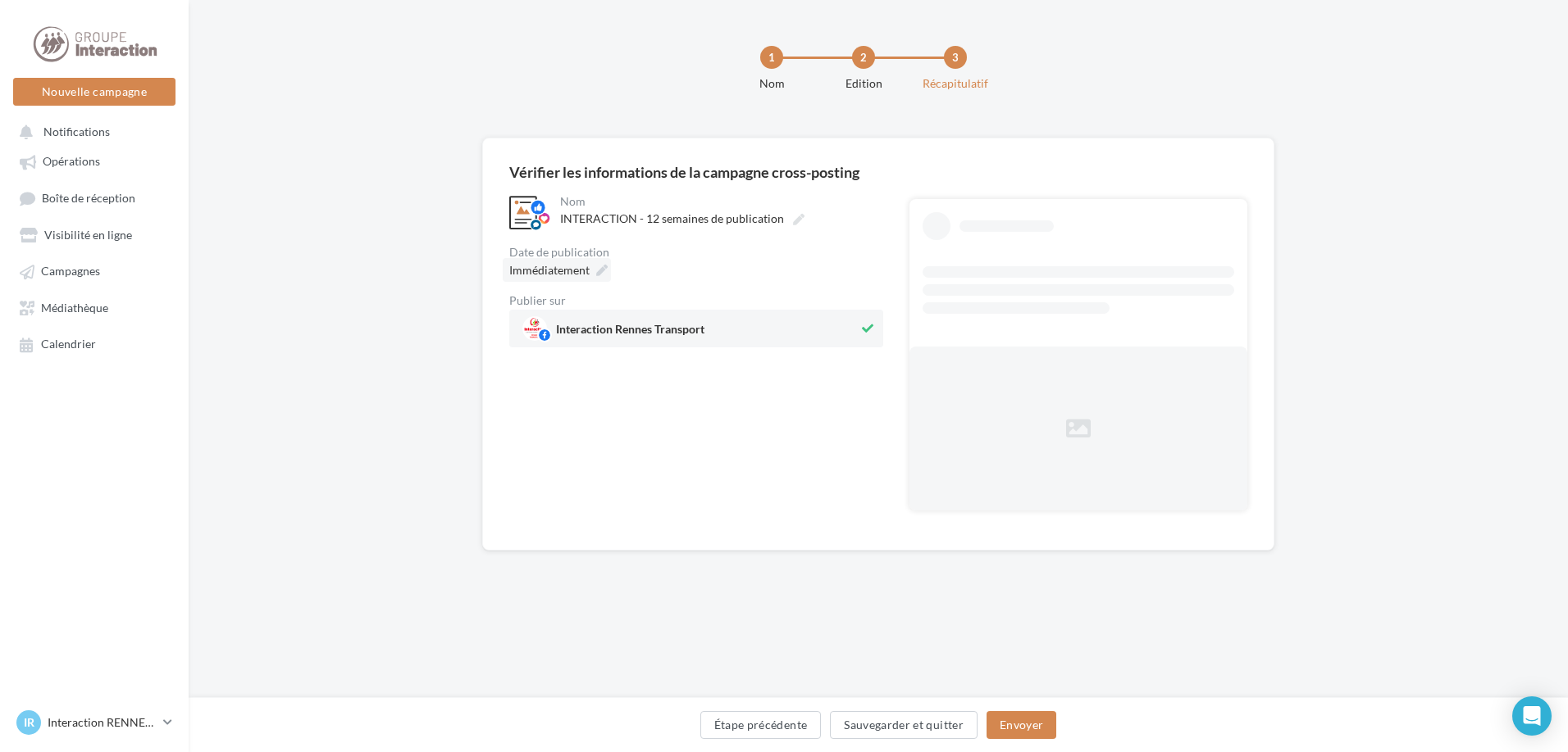
click at [597, 269] on icon at bounding box center [601, 270] width 11 height 11
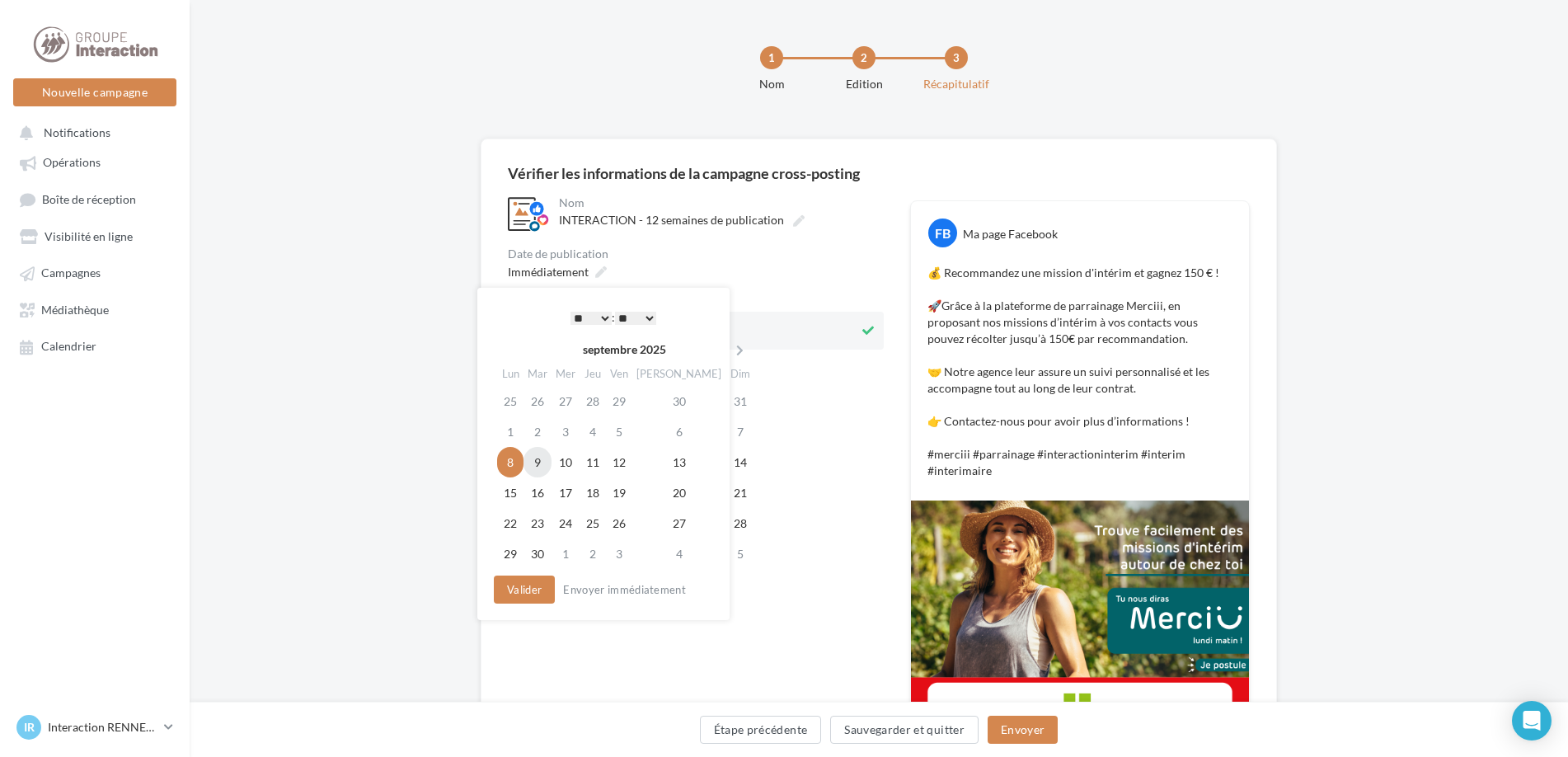
click at [543, 455] on td "9" at bounding box center [537, 462] width 28 height 30
click at [599, 311] on select "* * * * * * * * * * ** ** ** ** ** ** ** ** ** ** ** ** ** **" at bounding box center [587, 318] width 41 height 13
click at [492, 592] on button "Valider" at bounding box center [520, 590] width 61 height 28
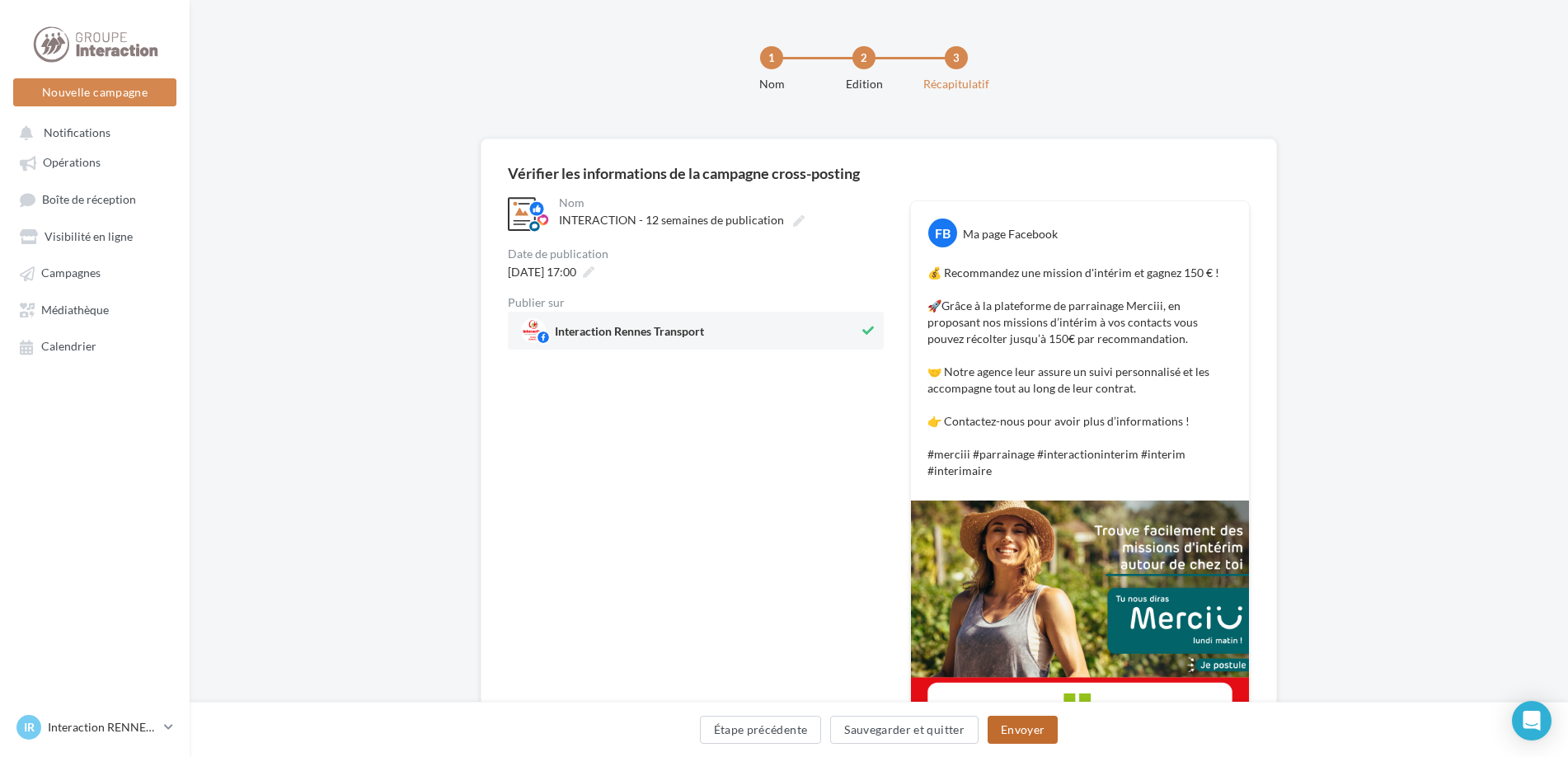
click at [1015, 735] on button "Envoyer" at bounding box center [1023, 730] width 70 height 28
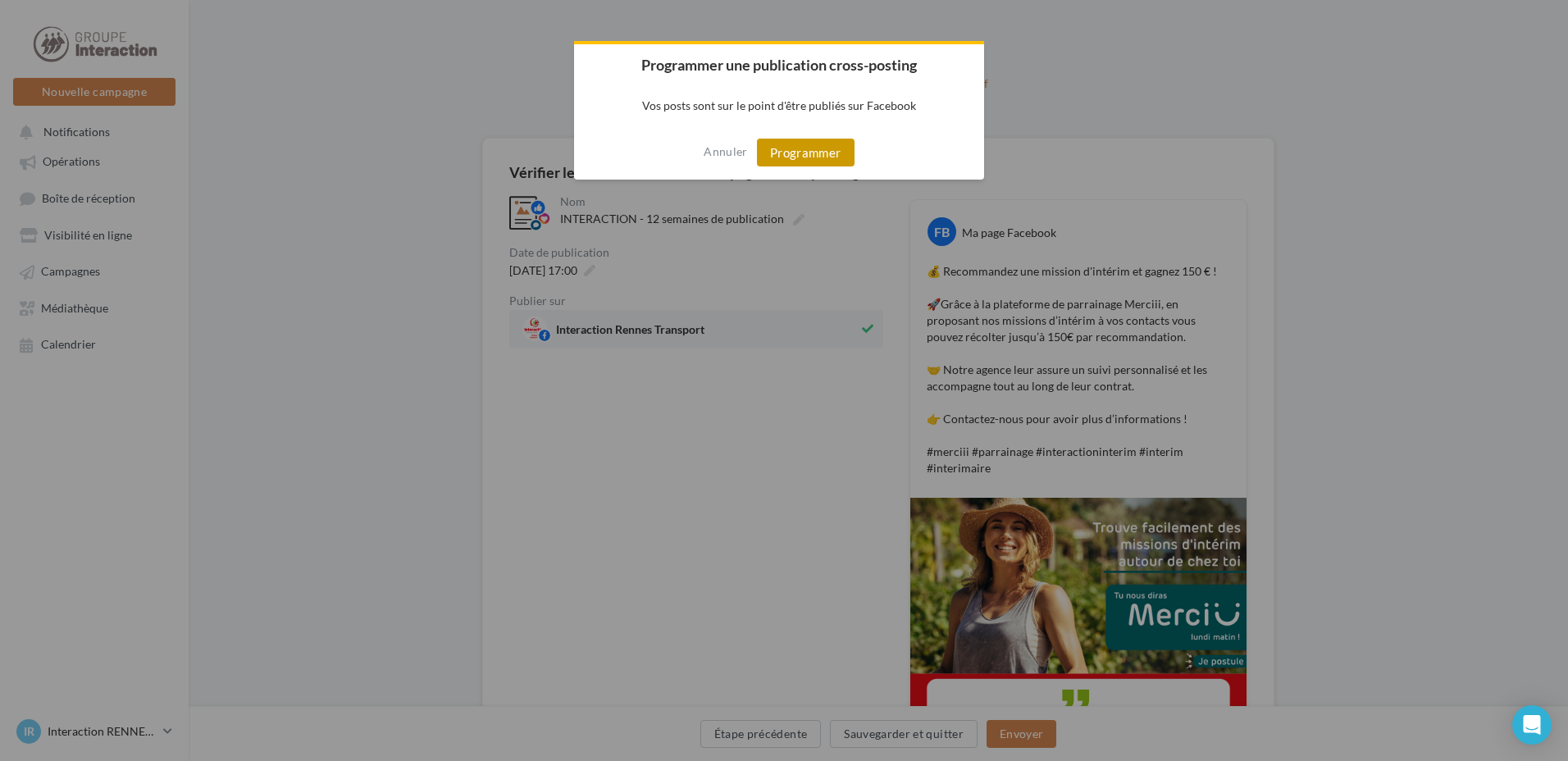
click at [824, 154] on button "Programmer" at bounding box center [805, 153] width 98 height 28
